Goal: Information Seeking & Learning: Learn about a topic

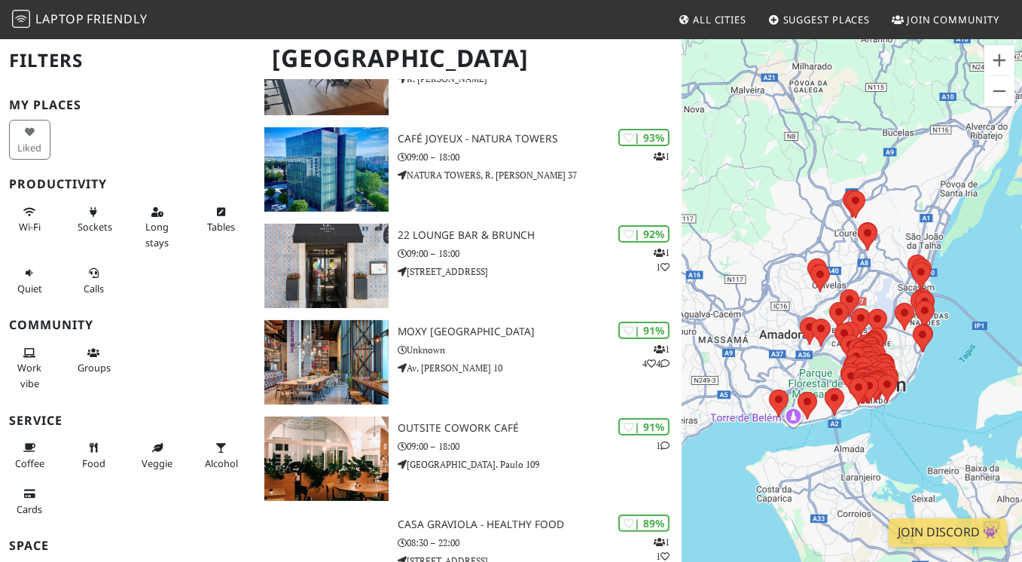
scroll to position [75, 0]
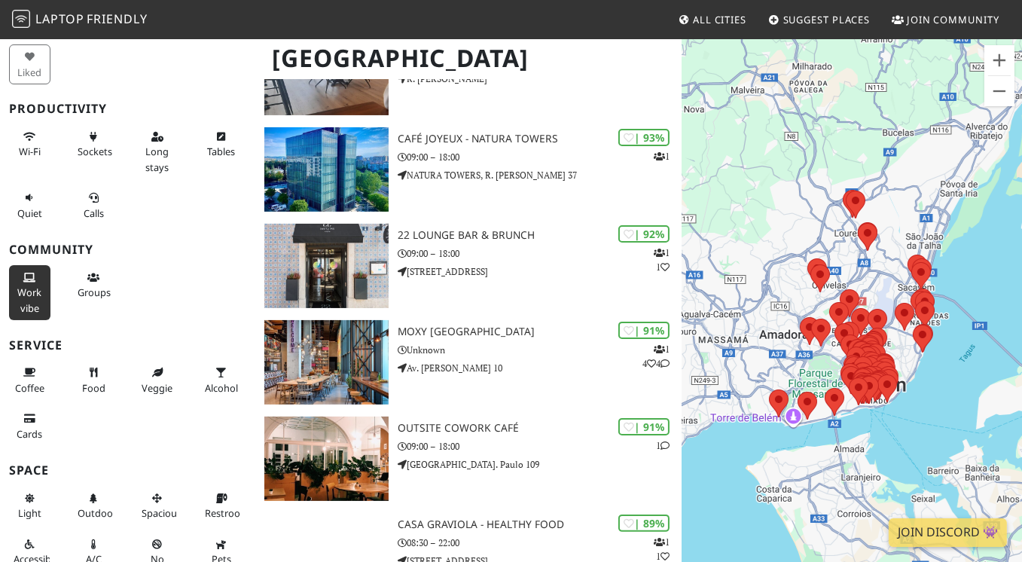
click at [31, 283] on icon at bounding box center [29, 278] width 12 height 10
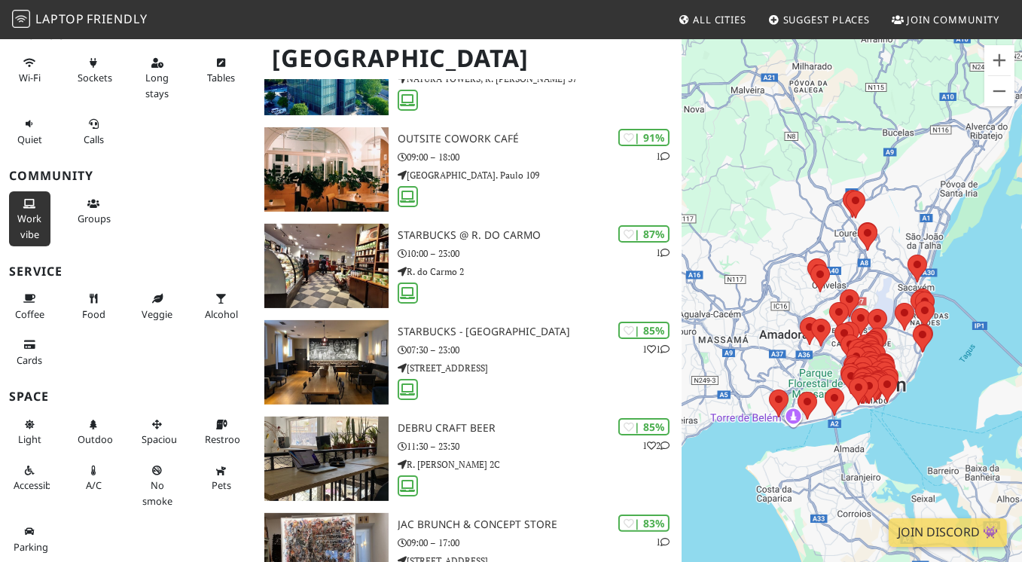
scroll to position [226, 0]
click at [23, 321] on span "Coffee" at bounding box center [29, 314] width 29 height 14
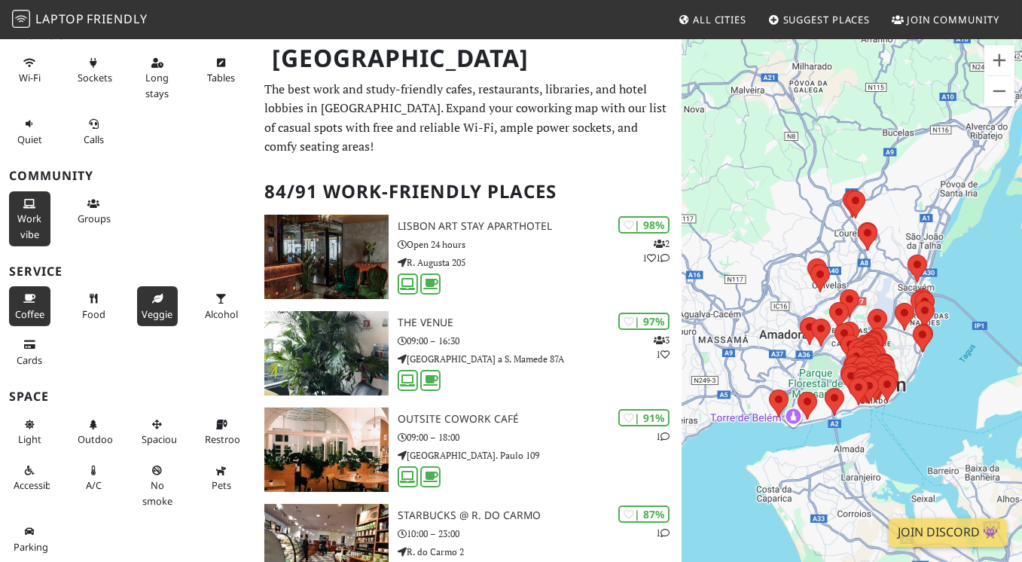
scroll to position [0, 0]
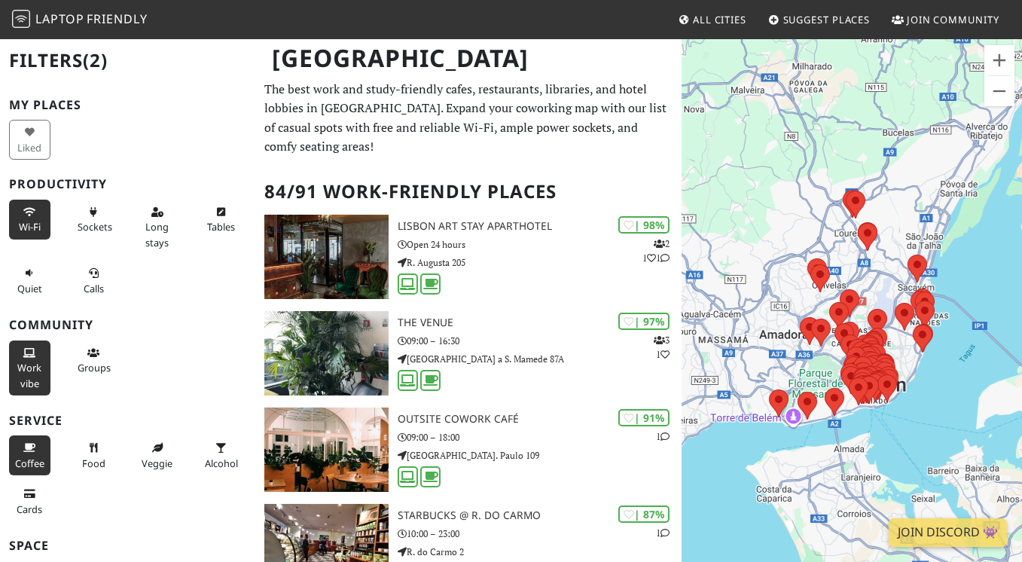
click at [28, 218] on icon at bounding box center [29, 213] width 12 height 10
click at [28, 239] on button "Wi-Fi" at bounding box center [29, 220] width 41 height 40
click at [96, 295] on span "Calls" at bounding box center [94, 289] width 20 height 14
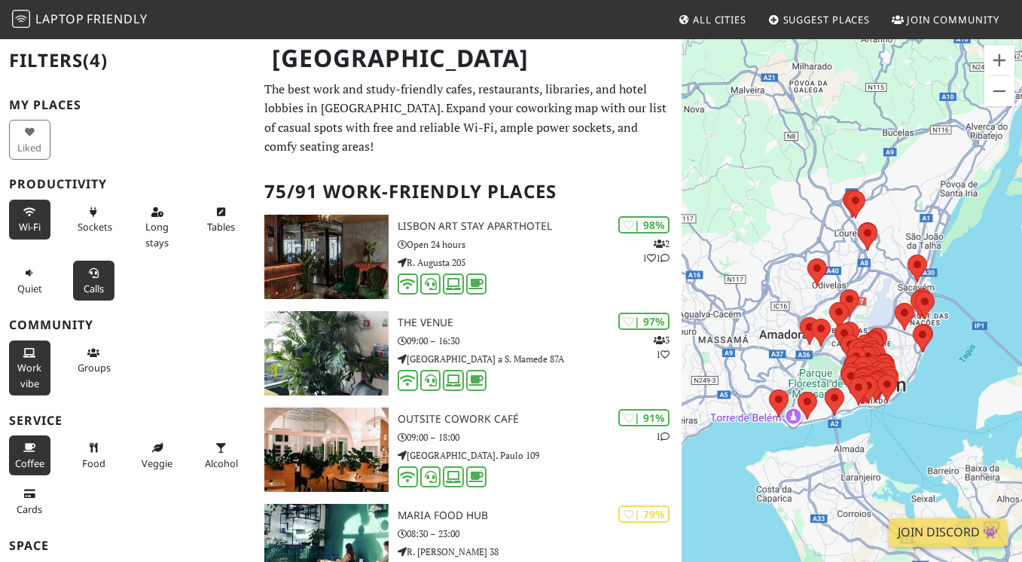
click at [96, 295] on span "Calls" at bounding box center [94, 289] width 20 height 14
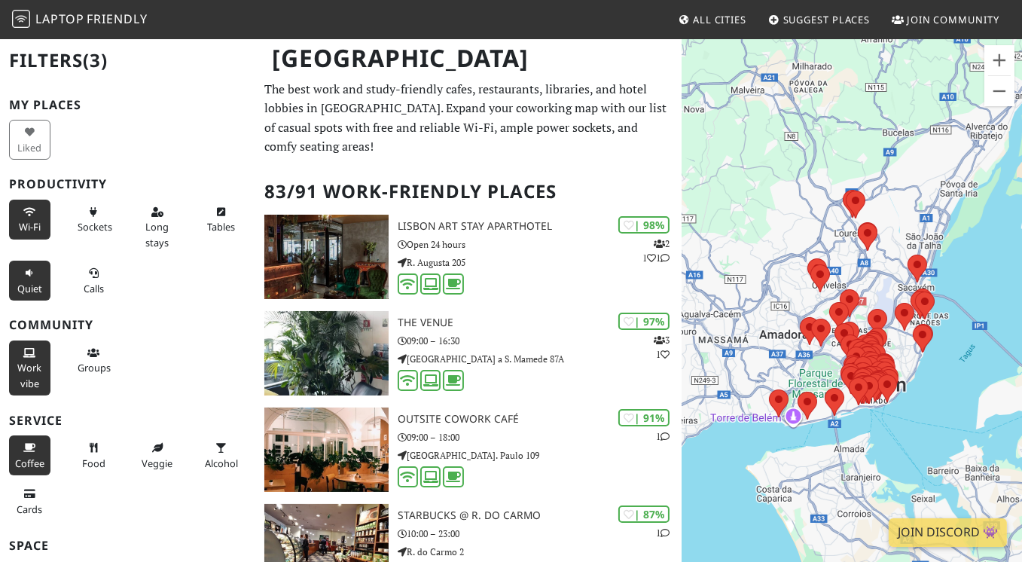
click at [35, 295] on span "Quiet" at bounding box center [29, 289] width 25 height 14
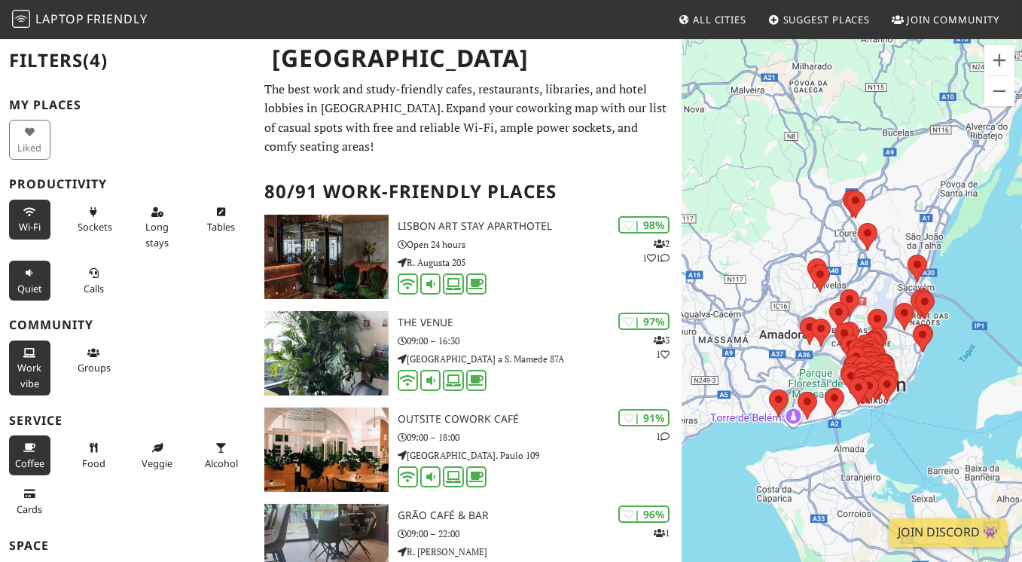
click at [34, 295] on span "Quiet" at bounding box center [29, 289] width 25 height 14
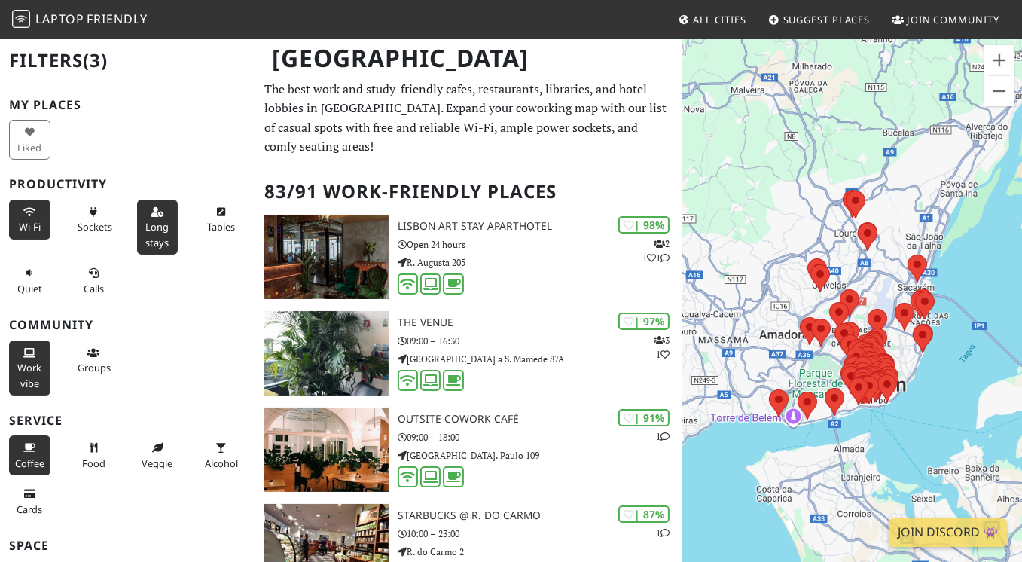
click at [159, 249] on span "Long stays" at bounding box center [156, 234] width 23 height 29
click at [152, 249] on span "Long stays" at bounding box center [156, 234] width 23 height 29
click at [90, 233] on span "Sockets" at bounding box center [95, 227] width 35 height 14
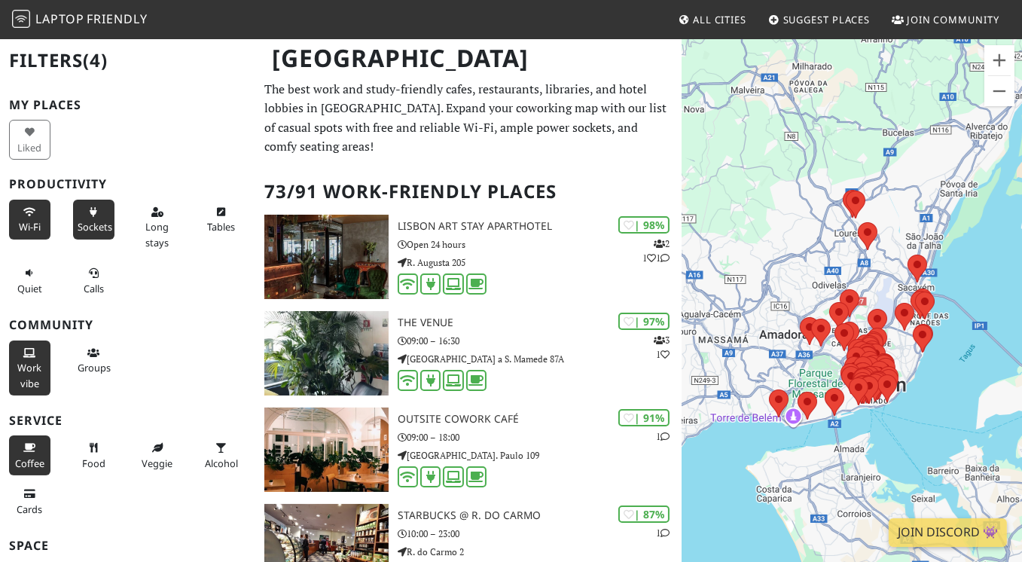
click at [92, 233] on span "Sockets" at bounding box center [95, 227] width 35 height 14
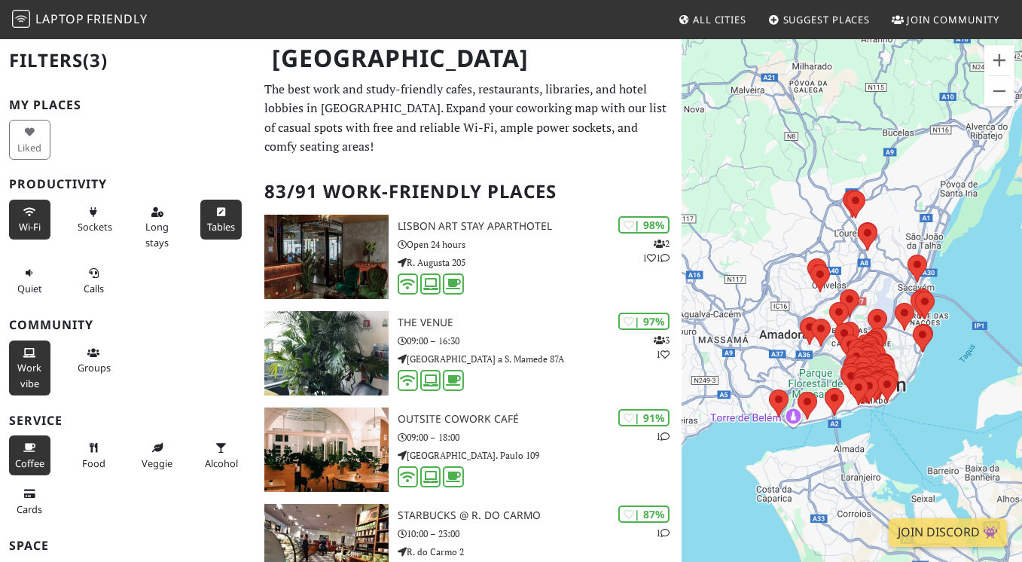
click at [218, 233] on span "Tables" at bounding box center [221, 227] width 28 height 14
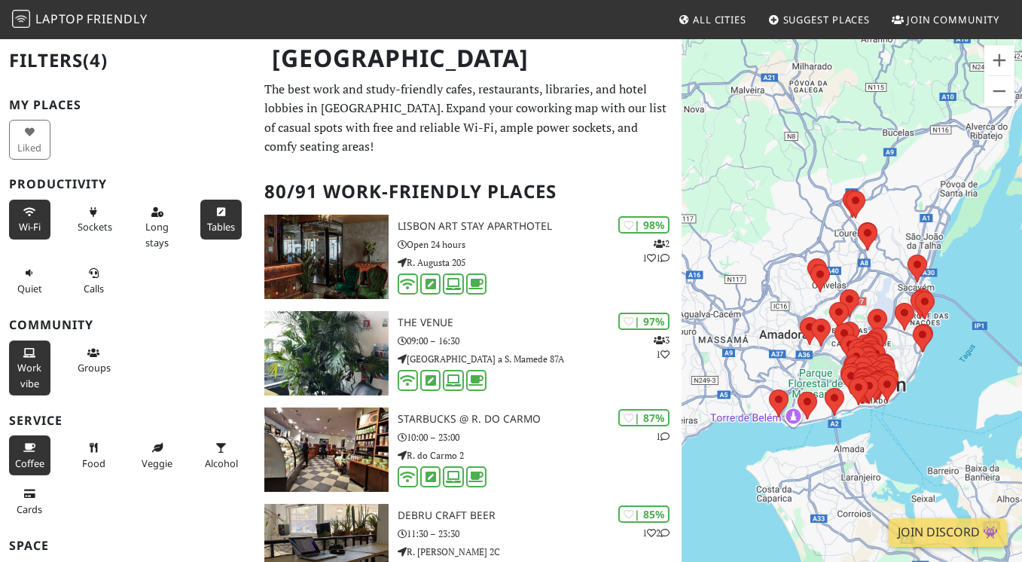
click at [209, 233] on span "Tables" at bounding box center [221, 227] width 28 height 14
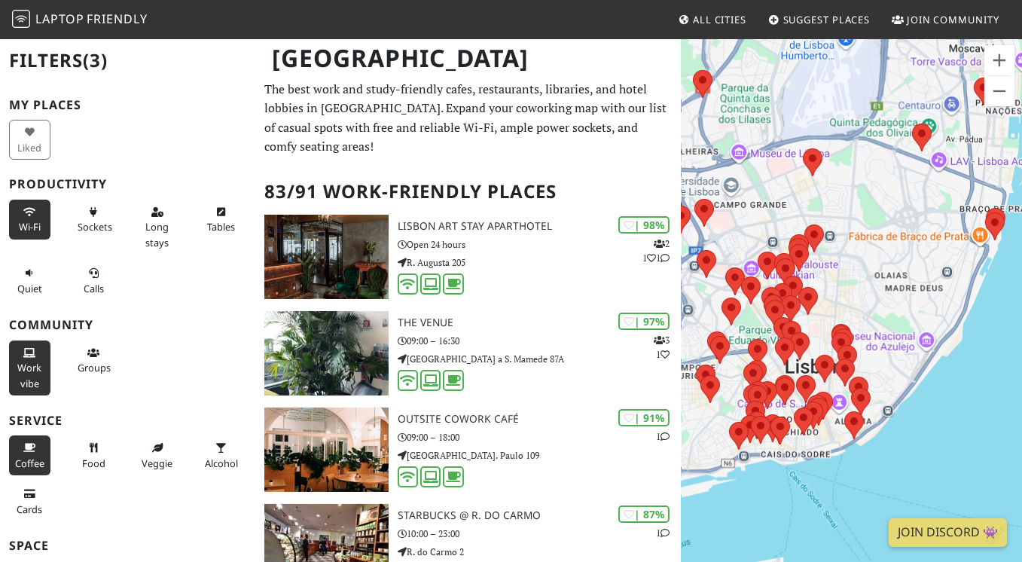
drag, startPoint x: 898, startPoint y: 378, endPoint x: 957, endPoint y: 145, distance: 240.2
click at [957, 145] on div at bounding box center [852, 319] width 340 height 562
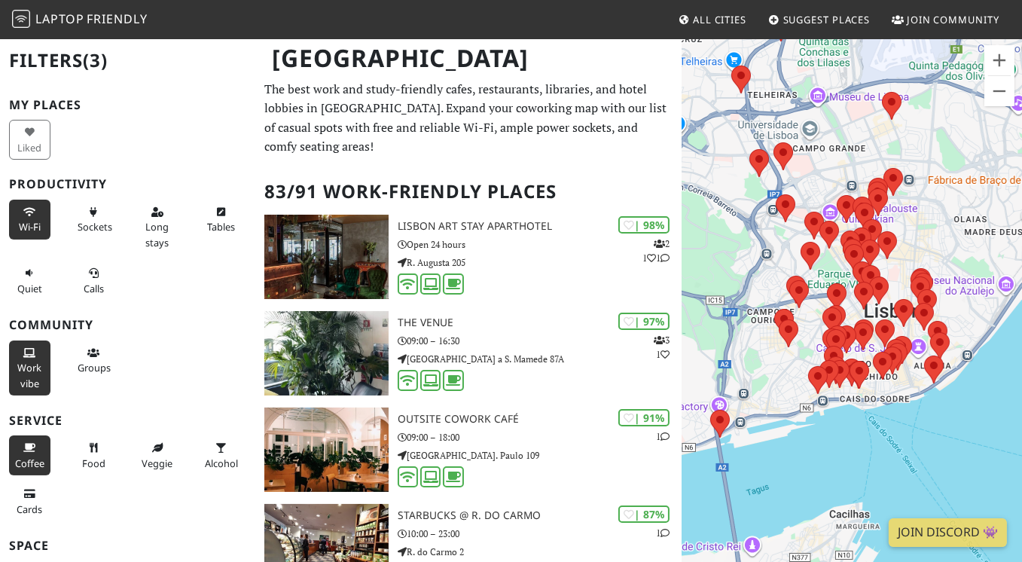
drag, startPoint x: 854, startPoint y: 315, endPoint x: 935, endPoint y: 262, distance: 96.9
click at [935, 262] on div at bounding box center [852, 319] width 340 height 562
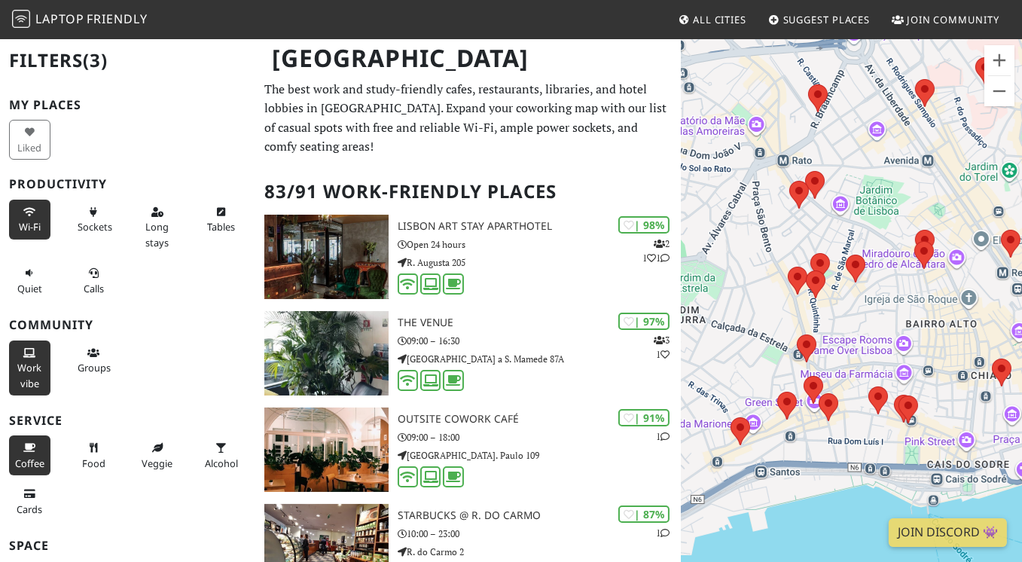
drag, startPoint x: 800, startPoint y: 364, endPoint x: 946, endPoint y: 206, distance: 215.3
click at [946, 206] on div at bounding box center [852, 319] width 340 height 562
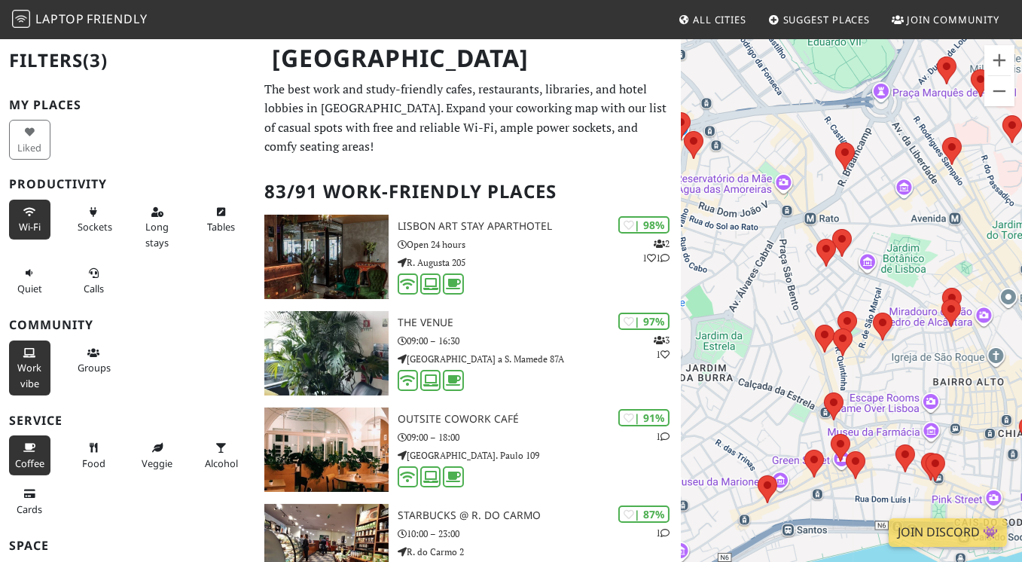
drag, startPoint x: 765, startPoint y: 228, endPoint x: 812, endPoint y: 290, distance: 77.4
click at [812, 296] on div at bounding box center [852, 319] width 340 height 562
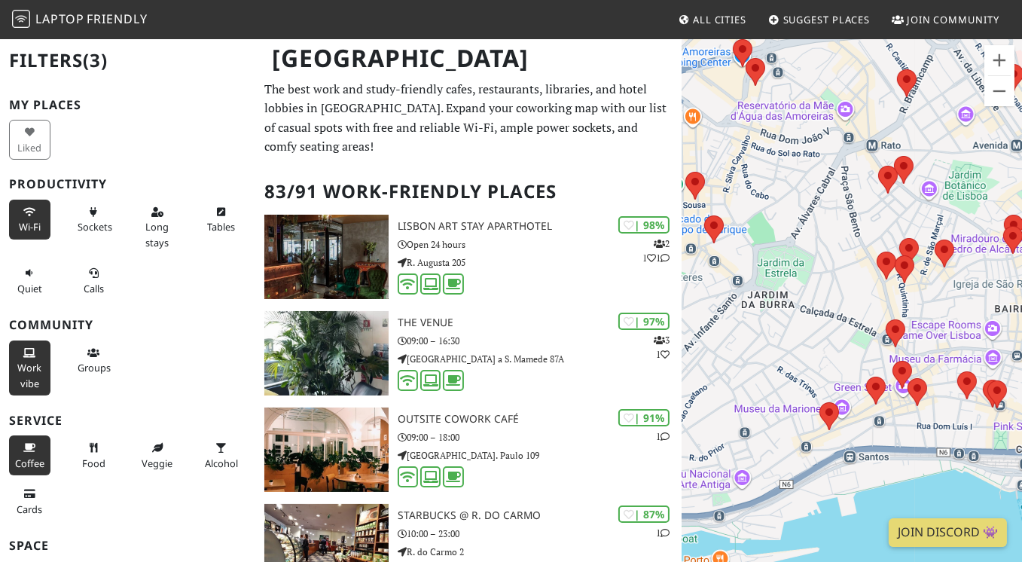
drag, startPoint x: 788, startPoint y: 303, endPoint x: 853, endPoint y: 224, distance: 103.3
click at [853, 224] on div at bounding box center [852, 319] width 340 height 562
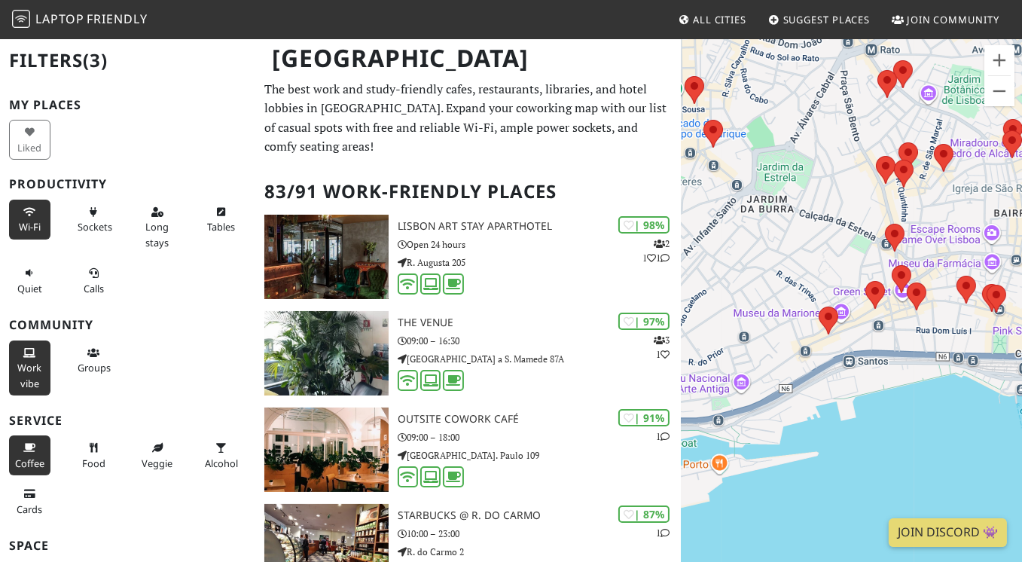
drag, startPoint x: 895, startPoint y: 331, endPoint x: 792, endPoint y: 193, distance: 172.2
click at [792, 193] on div at bounding box center [852, 319] width 340 height 562
